Goal: Information Seeking & Learning: Learn about a topic

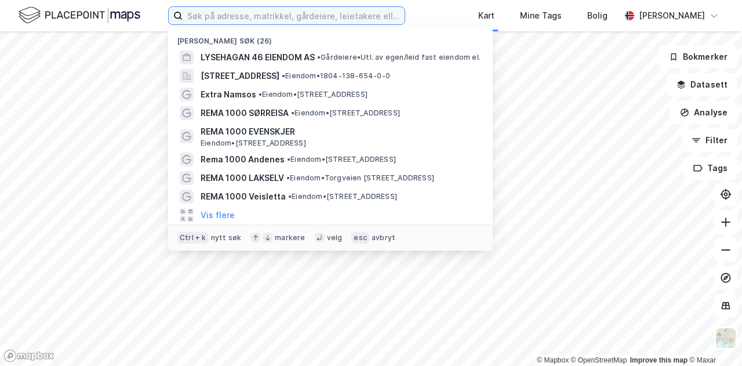
click at [224, 22] on input at bounding box center [293, 15] width 222 height 17
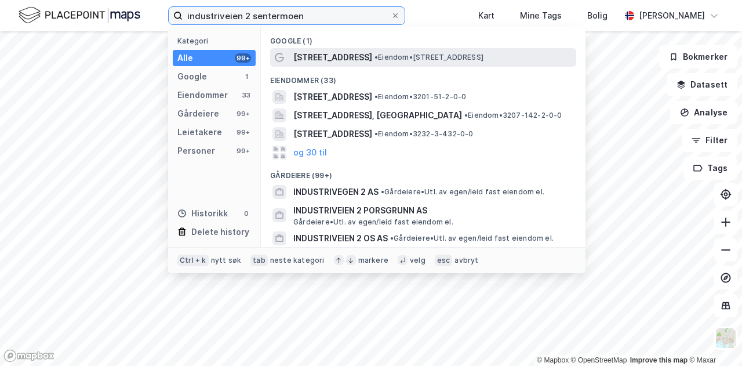
type input "industriveien 2 sentermoen"
click at [333, 57] on span "[STREET_ADDRESS]" at bounding box center [332, 57] width 79 height 14
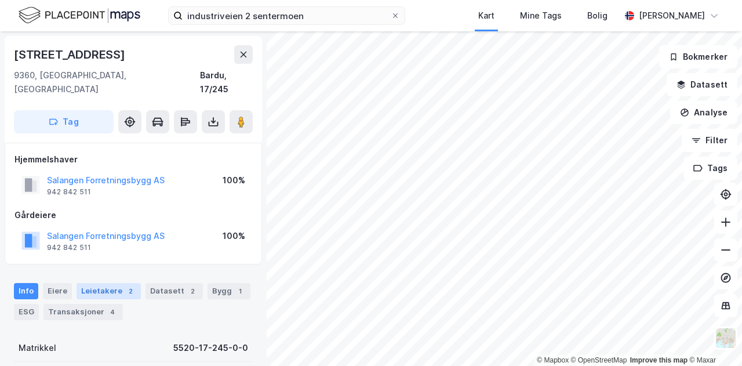
click at [104, 283] on div "Leietakere 2" at bounding box center [108, 291] width 64 height 16
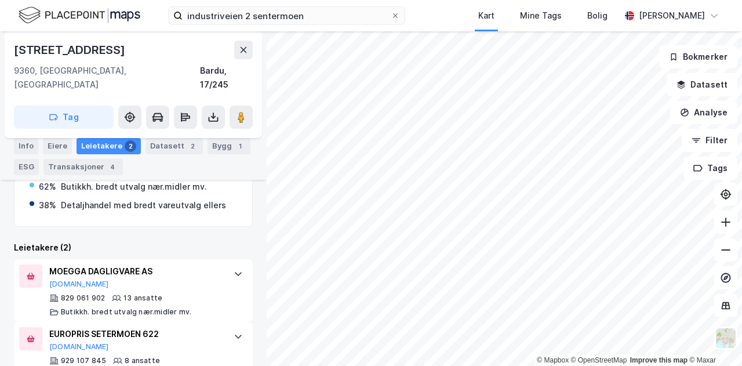
scroll to position [257, 0]
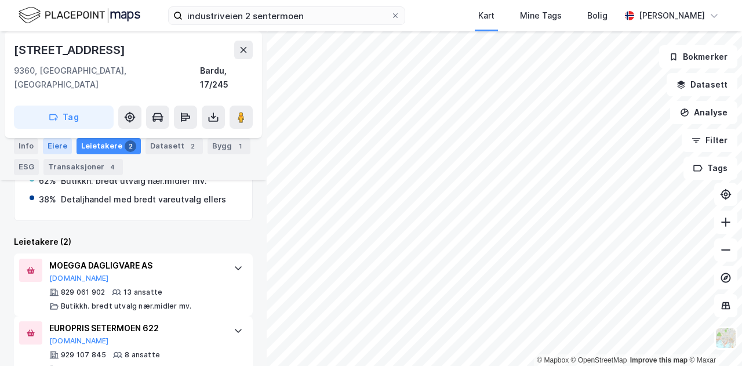
click at [60, 148] on div "Eiere" at bounding box center [57, 146] width 29 height 16
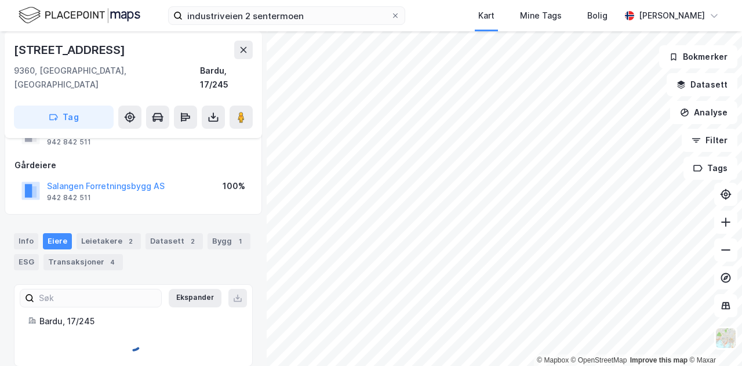
scroll to position [85, 0]
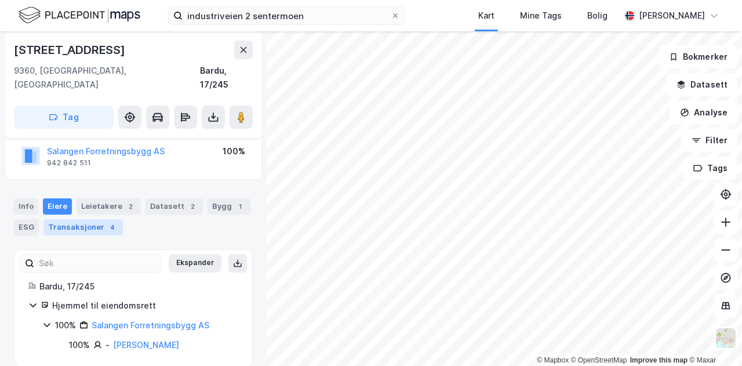
click at [59, 219] on div "Transaksjoner 4" at bounding box center [82, 227] width 79 height 16
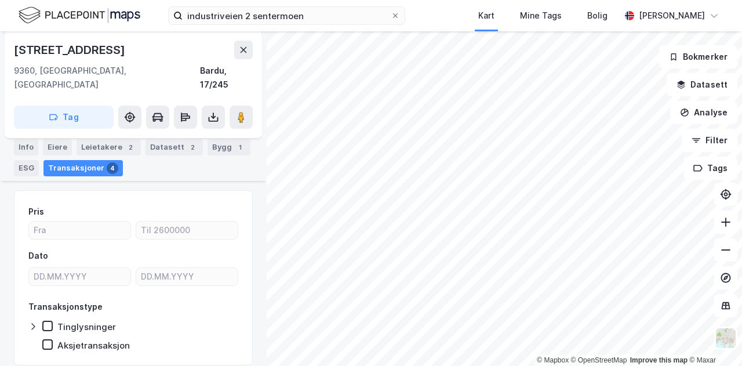
scroll to position [137, 0]
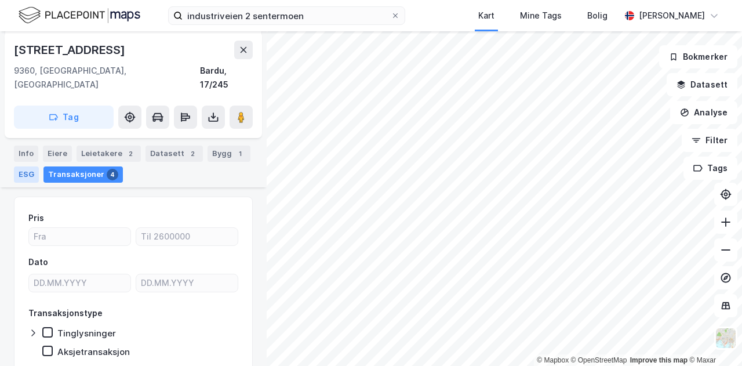
click at [25, 167] on div "ESG" at bounding box center [26, 174] width 25 height 16
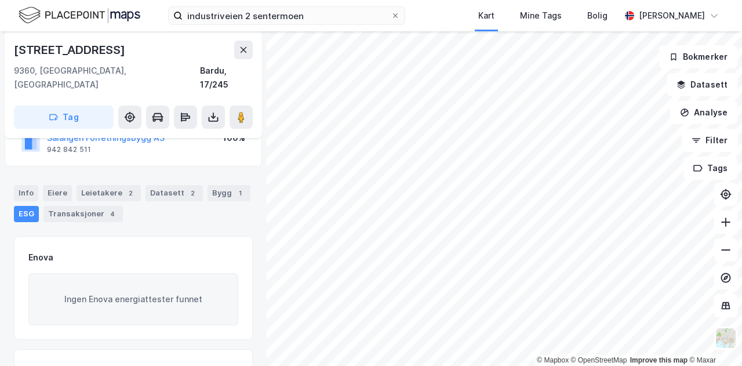
scroll to position [96, 0]
click at [39, 187] on div "Info [PERSON_NAME] 2 Datasett 2 Bygg 1 ESG Transaksjoner 4" at bounding box center [133, 205] width 239 height 37
click at [31, 187] on div "Info" at bounding box center [26, 195] width 24 height 16
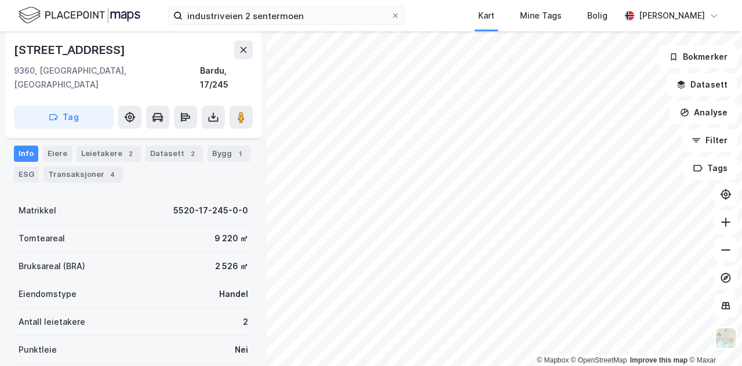
scroll to position [91, 0]
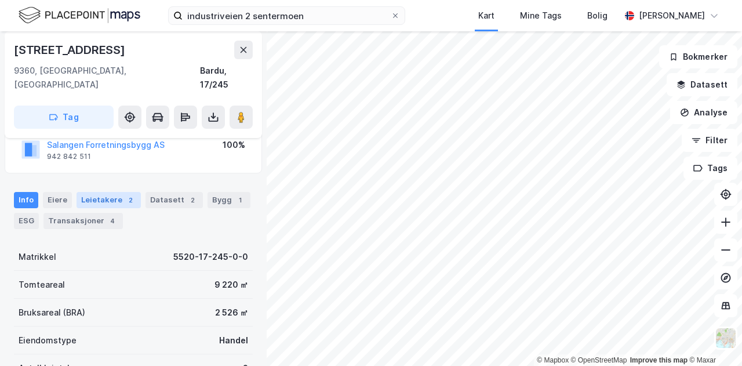
click at [111, 192] on div "Leietakere 2" at bounding box center [108, 200] width 64 height 16
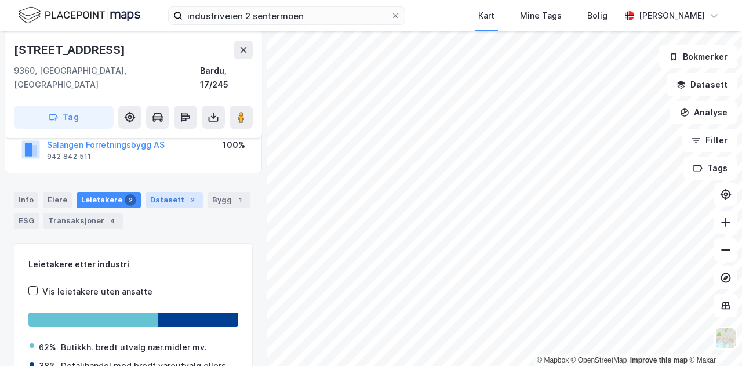
click at [149, 192] on div "Datasett 2" at bounding box center [173, 200] width 57 height 16
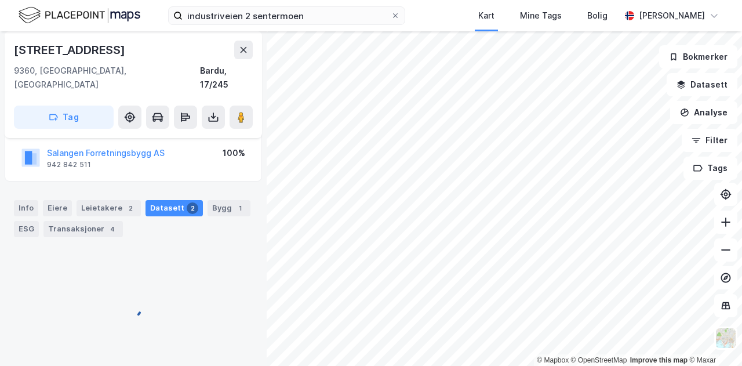
scroll to position [76, 0]
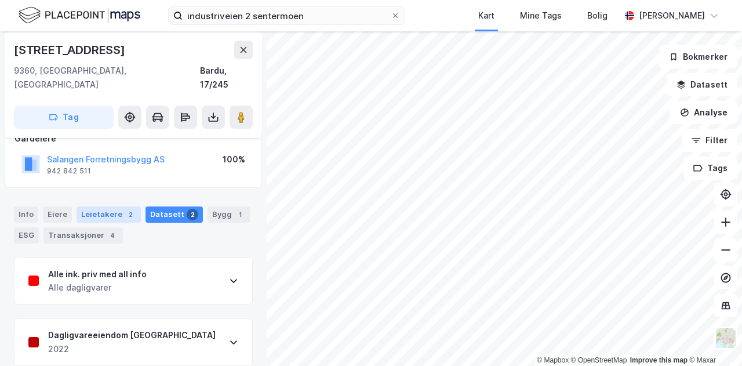
click at [90, 206] on div "Leietakere 2" at bounding box center [108, 214] width 64 height 16
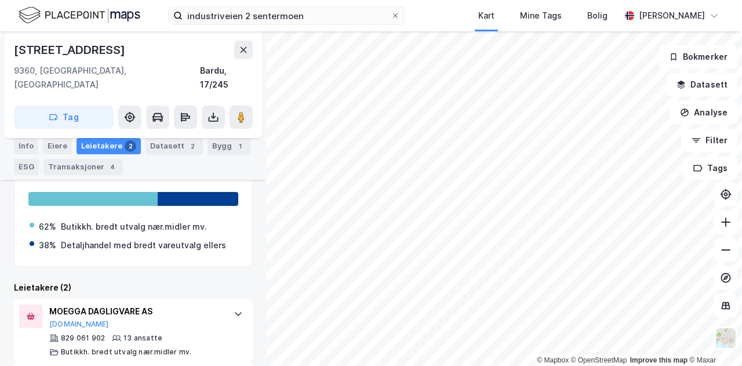
scroll to position [212, 0]
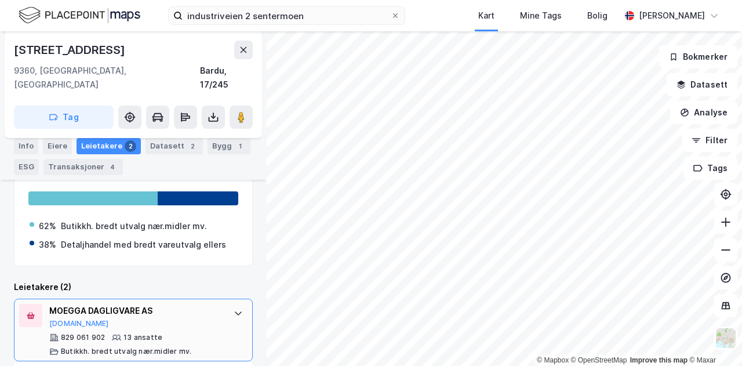
click at [111, 304] on div "MOEGGA DAGLIGVARE AS" at bounding box center [135, 311] width 173 height 14
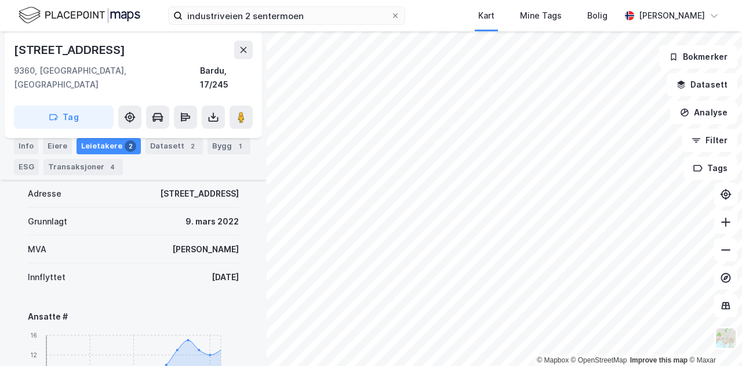
scroll to position [307, 0]
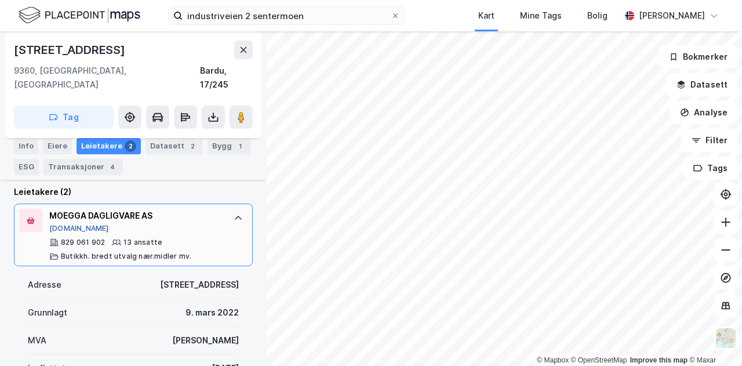
click at [66, 224] on button "[DOMAIN_NAME]" at bounding box center [79, 228] width 60 height 9
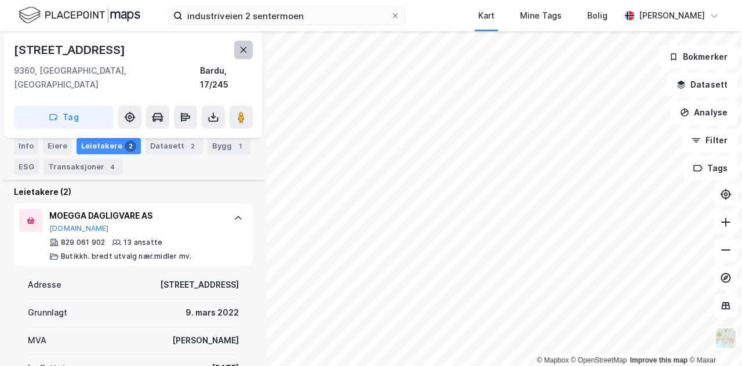
click at [238, 48] on button at bounding box center [243, 50] width 19 height 19
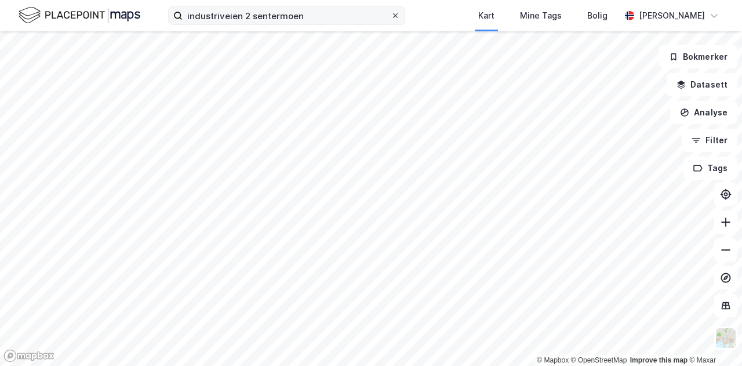
click at [399, 16] on icon at bounding box center [395, 15] width 7 height 7
click at [390, 16] on input "industriveien 2 sentermoen" at bounding box center [286, 15] width 208 height 17
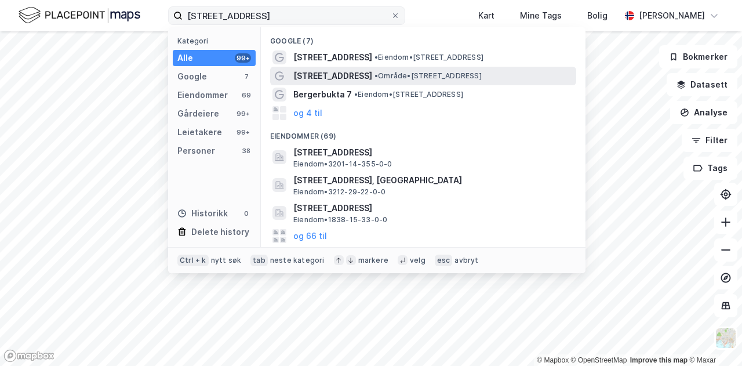
click at [286, 79] on div "[STREET_ADDRESS] • Område • [STREET_ADDRESS]" at bounding box center [423, 76] width 306 height 19
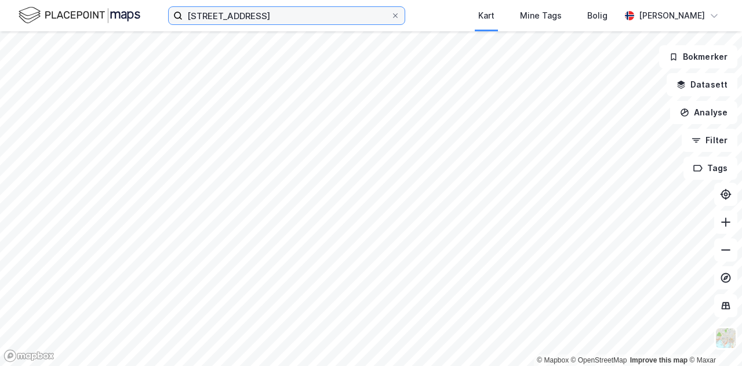
click at [263, 17] on input "[STREET_ADDRESS]" at bounding box center [286, 15] width 208 height 17
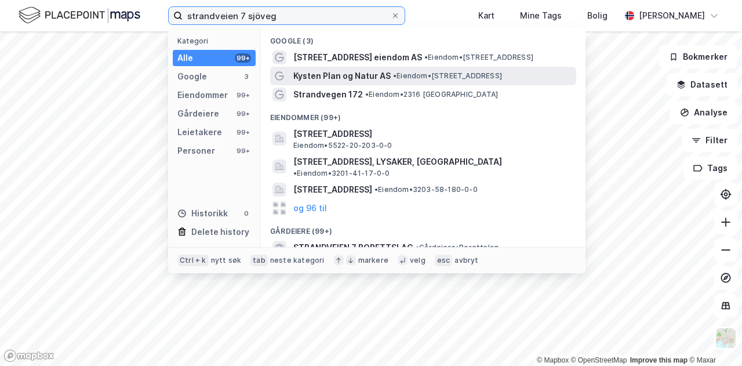
type input "strandveien 7 sjöveg"
click at [445, 77] on span "• Eiendom • [STREET_ADDRESS]" at bounding box center [447, 75] width 109 height 9
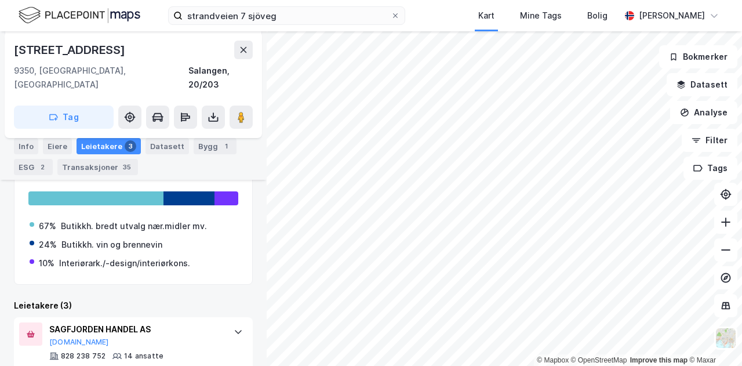
scroll to position [314, 0]
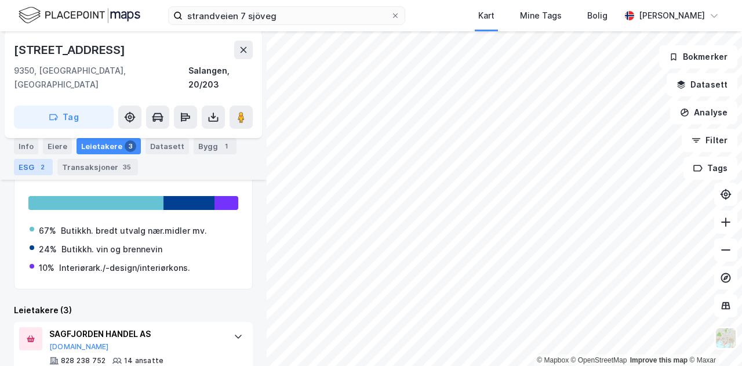
click at [25, 166] on div "ESG 2" at bounding box center [33, 167] width 39 height 16
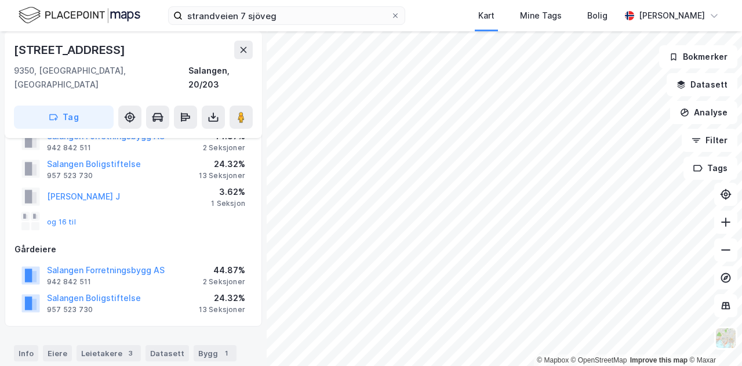
scroll to position [46, 0]
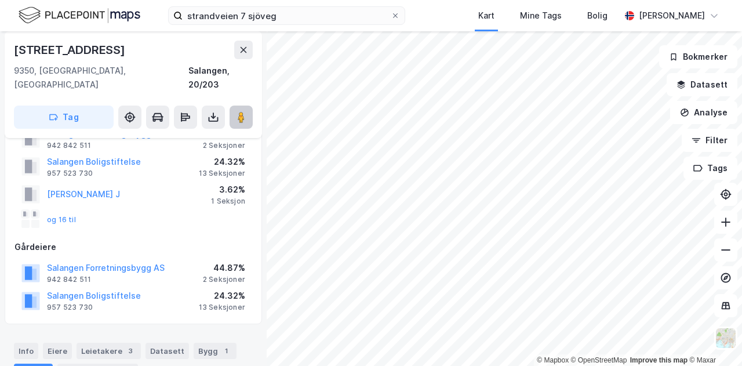
click at [247, 105] on button at bounding box center [240, 116] width 23 height 23
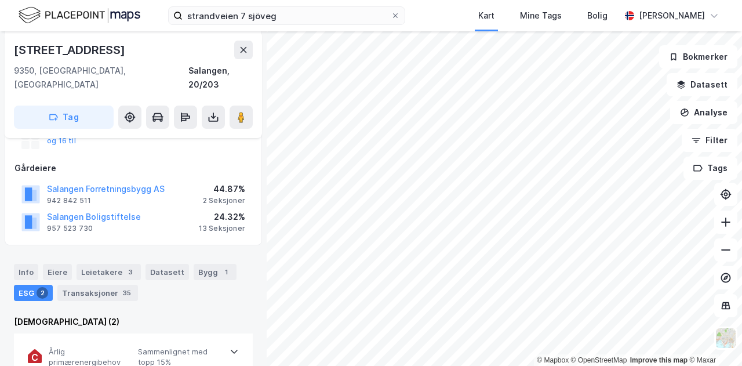
scroll to position [126, 0]
click at [104, 262] on div "Leietakere 3" at bounding box center [108, 270] width 64 height 16
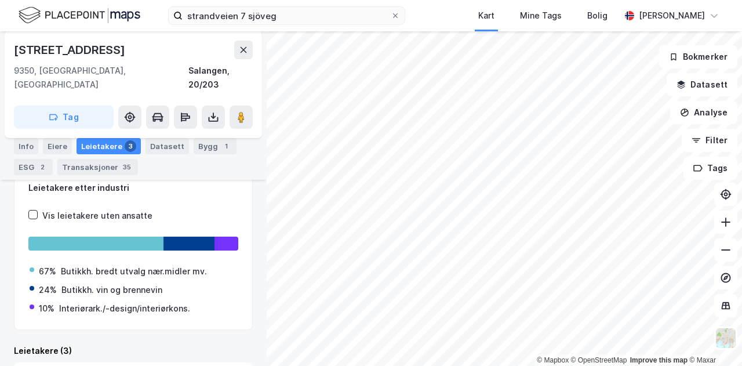
scroll to position [271, 0]
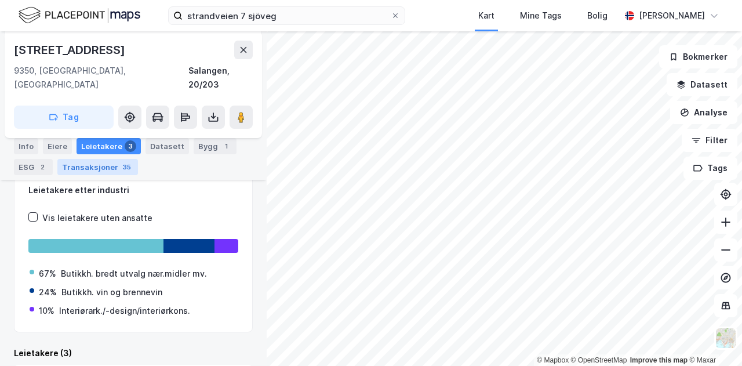
click at [97, 166] on div "Transaksjoner 35" at bounding box center [97, 167] width 81 height 16
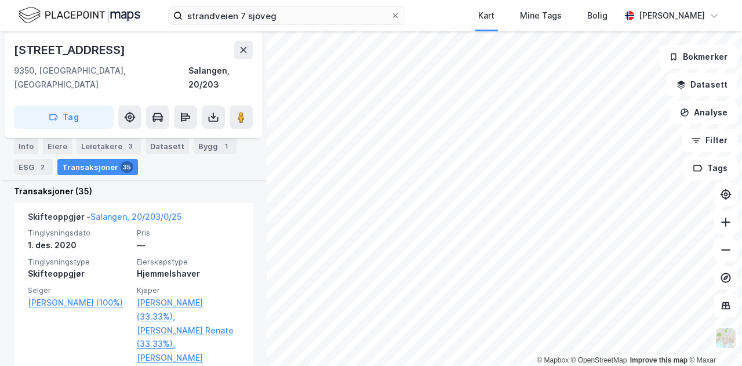
scroll to position [433, 0]
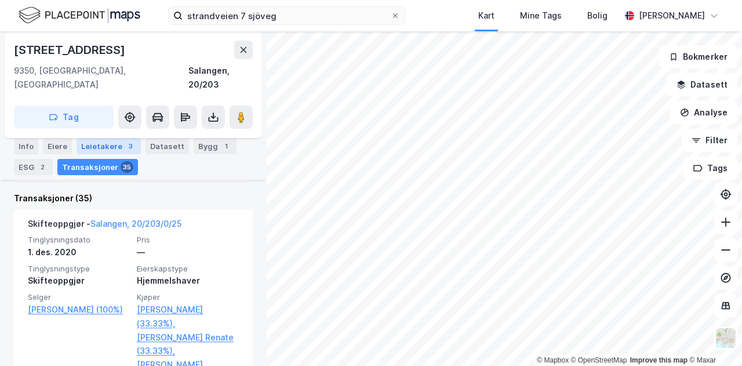
click at [93, 144] on div "Leietakere 3" at bounding box center [108, 146] width 64 height 16
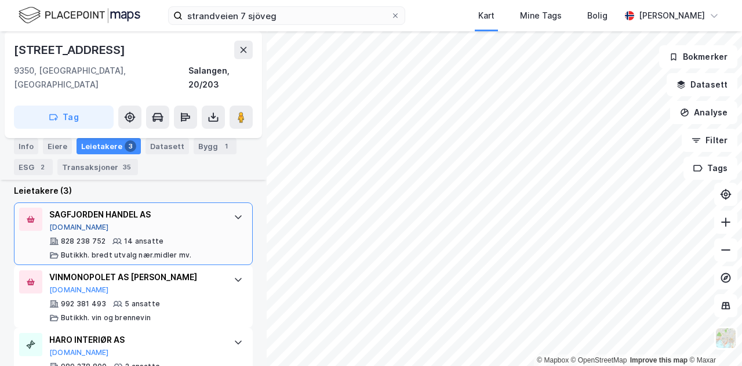
click at [71, 222] on button "[DOMAIN_NAME]" at bounding box center [79, 226] width 60 height 9
